Goal: Transaction & Acquisition: Book appointment/travel/reservation

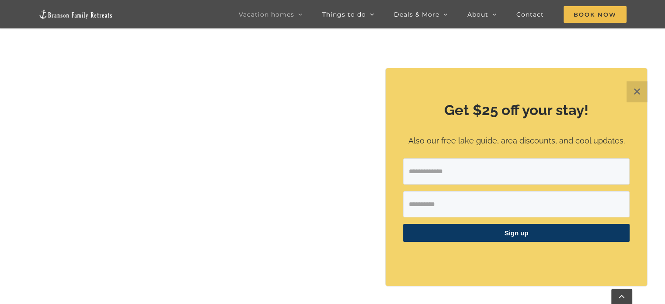
scroll to position [437, 0]
click at [635, 89] on button "✕" at bounding box center [636, 91] width 21 height 21
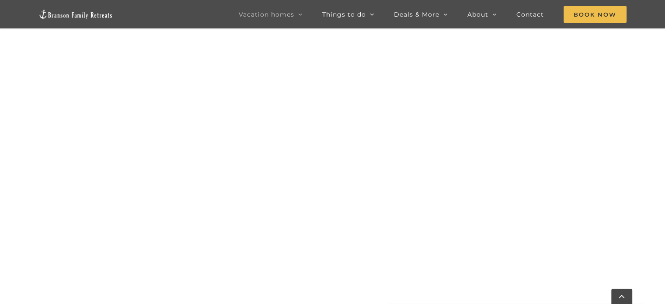
scroll to position [655, 0]
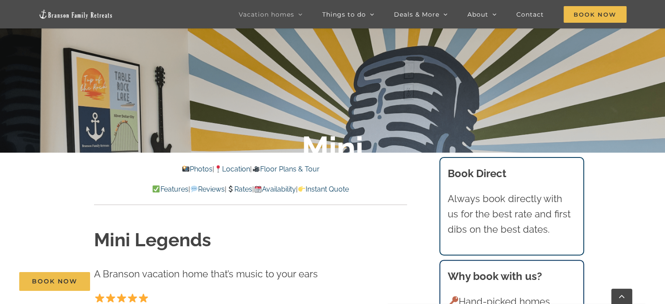
scroll to position [175, 0]
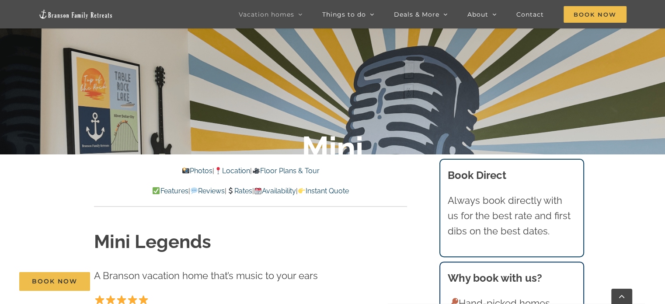
click at [296, 188] on link "Availability" at bounding box center [275, 191] width 42 height 8
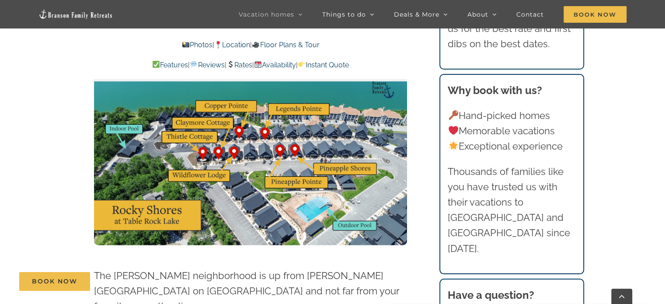
scroll to position [2205, 0]
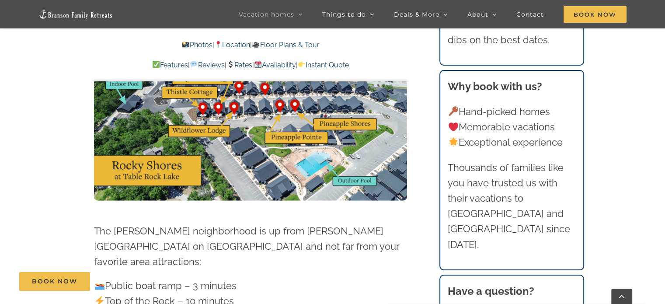
click at [371, 122] on img at bounding box center [250, 112] width 313 height 176
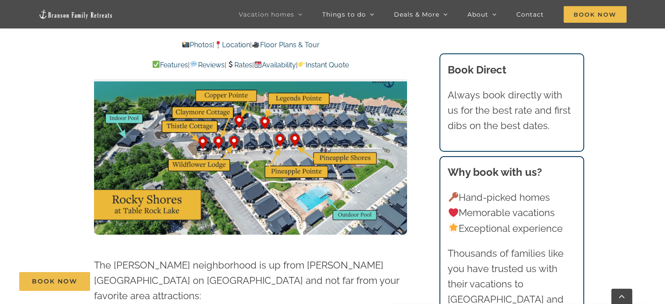
scroll to position [2117, 0]
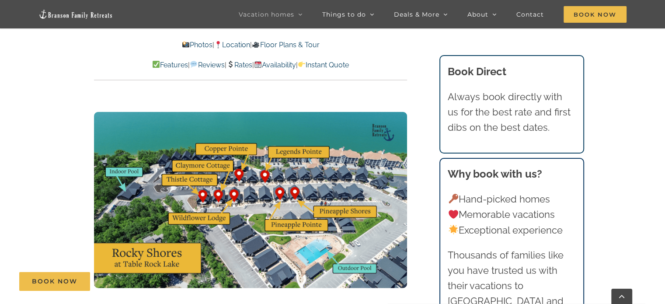
scroll to position [175, 0]
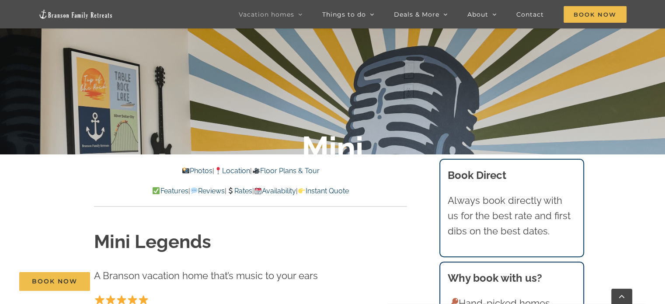
click at [183, 171] on link "Photos" at bounding box center [197, 170] width 31 height 8
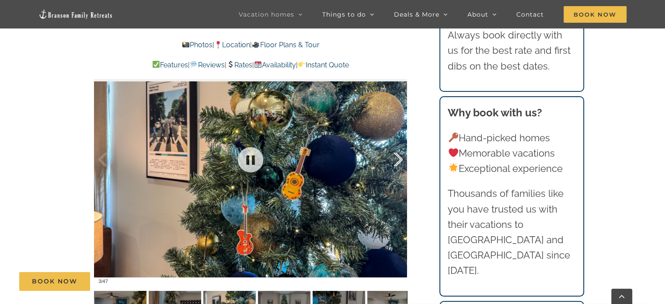
scroll to position [554, 0]
click at [395, 155] on div at bounding box center [388, 159] width 27 height 54
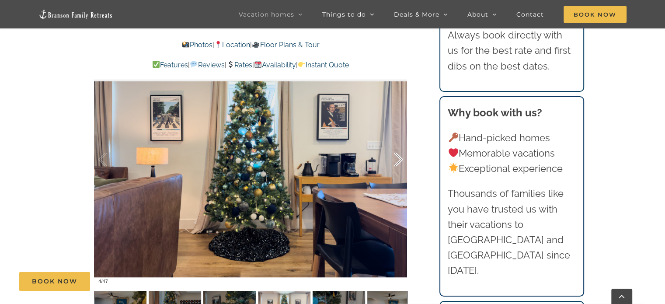
click at [396, 155] on div at bounding box center [388, 159] width 27 height 54
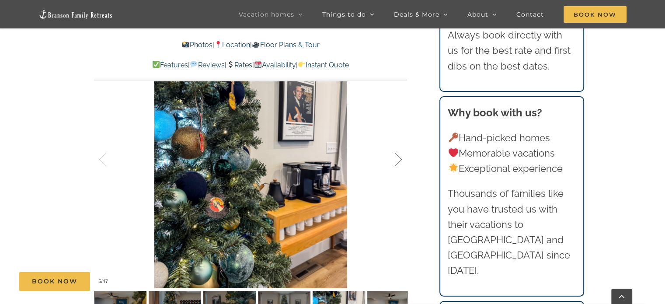
click at [396, 155] on div at bounding box center [388, 159] width 27 height 54
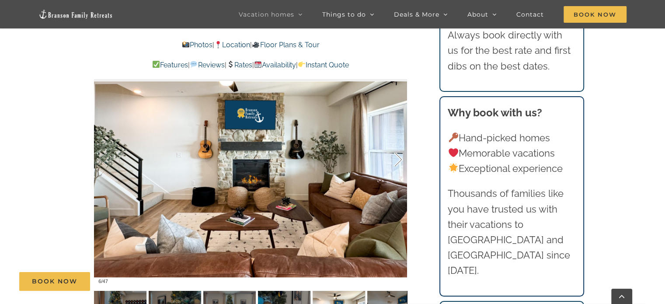
click at [396, 155] on div at bounding box center [388, 159] width 27 height 54
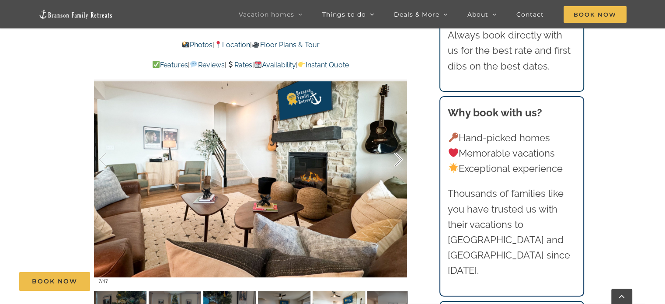
click at [396, 155] on div at bounding box center [388, 159] width 27 height 54
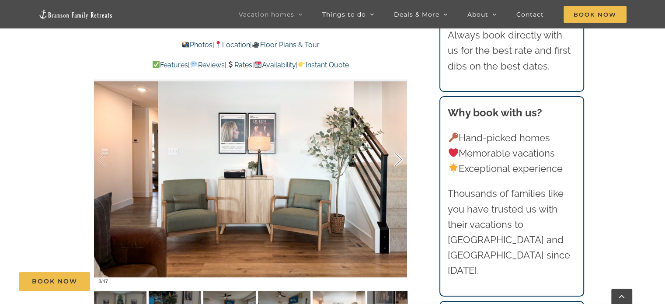
click at [395, 153] on div at bounding box center [388, 159] width 27 height 54
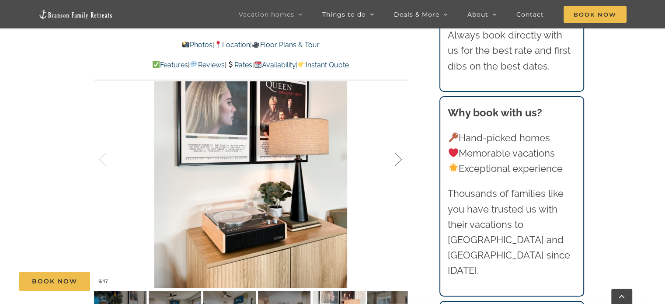
click at [395, 153] on div at bounding box center [388, 159] width 27 height 54
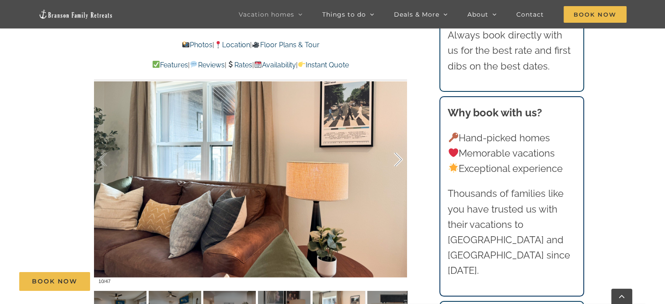
click at [395, 153] on div at bounding box center [388, 159] width 27 height 54
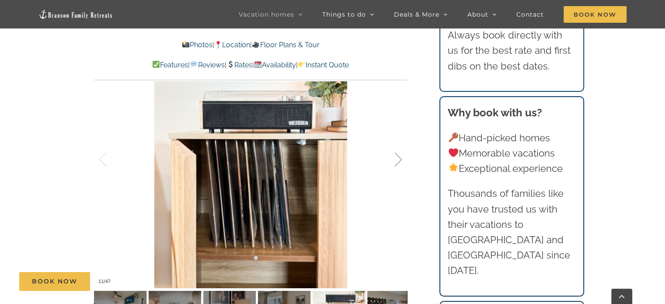
click at [395, 153] on div at bounding box center [388, 159] width 27 height 54
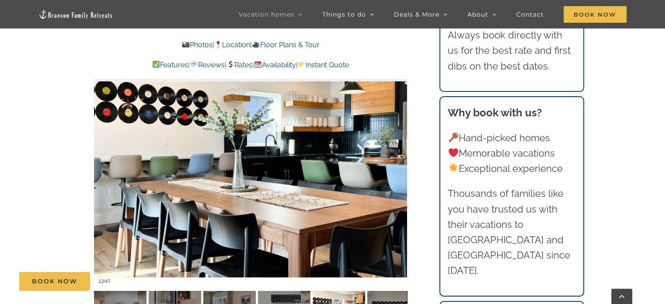
drag, startPoint x: 395, startPoint y: 152, endPoint x: 403, endPoint y: 149, distance: 9.1
click at [395, 149] on div at bounding box center [388, 159] width 27 height 54
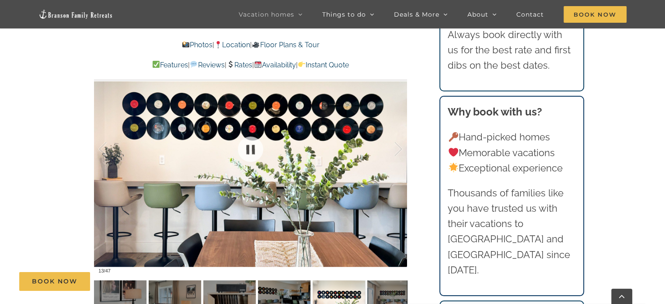
scroll to position [598, 0]
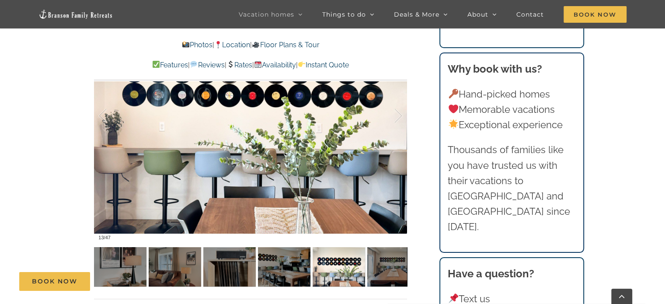
scroll to position [175, 0]
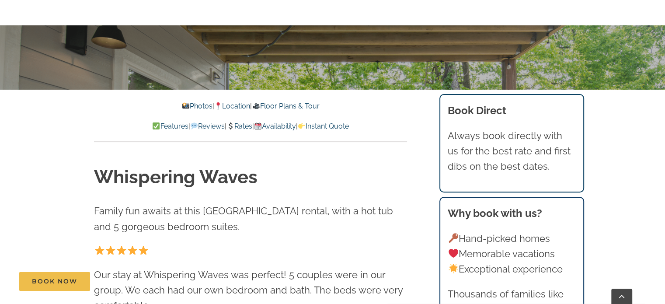
scroll to position [262, 0]
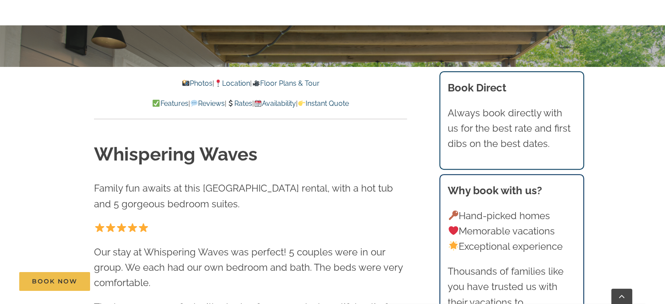
click at [292, 101] on link "Availability" at bounding box center [275, 103] width 42 height 8
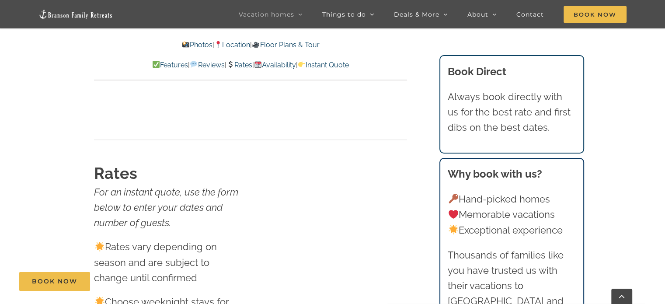
scroll to position [3830, 0]
click at [182, 48] on link "Photos" at bounding box center [197, 45] width 31 height 8
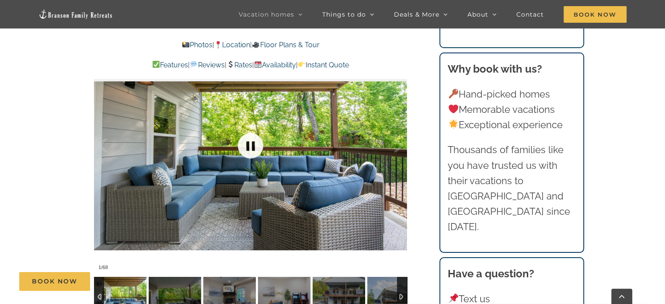
scroll to position [657, 0]
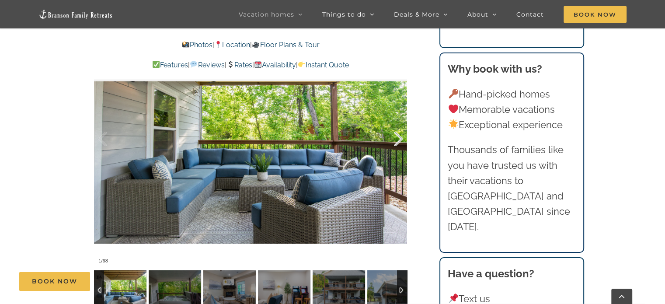
click at [392, 144] on div at bounding box center [388, 139] width 27 height 54
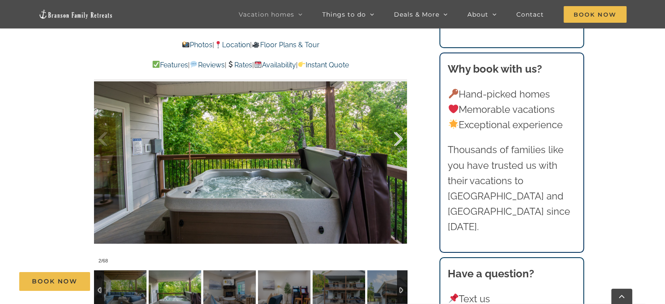
click at [393, 142] on div at bounding box center [388, 139] width 27 height 54
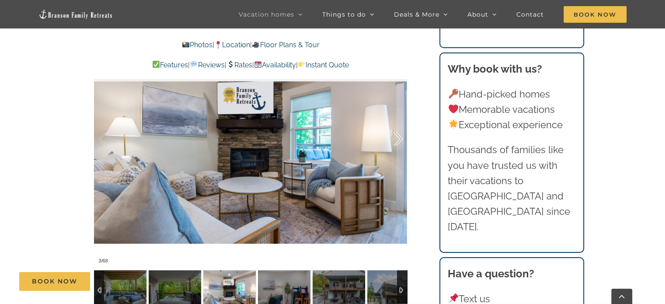
click at [393, 142] on div at bounding box center [388, 139] width 27 height 54
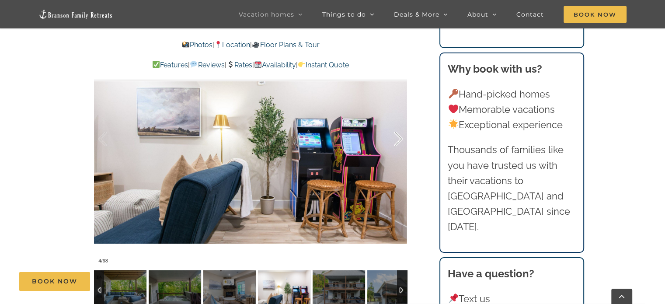
click at [393, 141] on div at bounding box center [388, 139] width 27 height 54
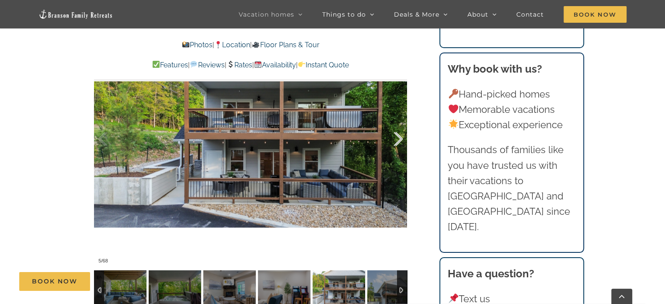
click at [393, 139] on div at bounding box center [388, 139] width 27 height 54
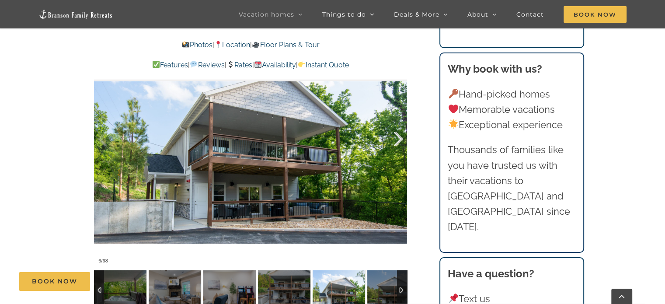
click at [393, 139] on div at bounding box center [388, 139] width 27 height 54
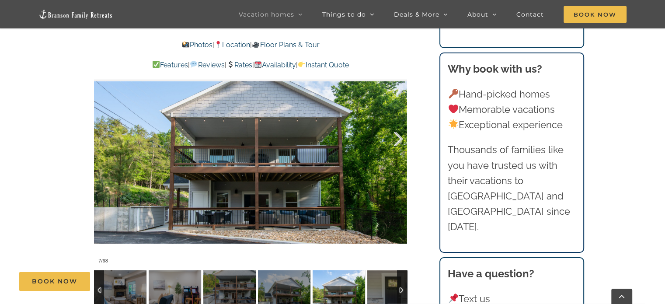
click at [393, 138] on div at bounding box center [388, 139] width 27 height 54
